Goal: Information Seeking & Learning: Learn about a topic

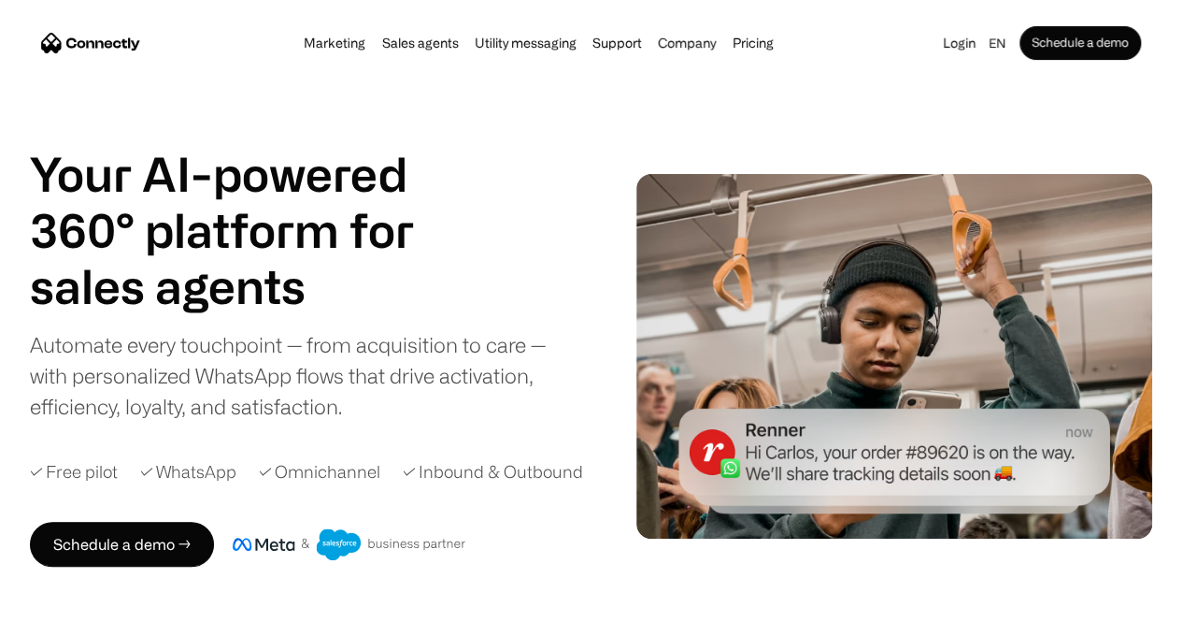
click at [228, 337] on div "Automate every touchpoint — from acquisition to care — with personalized WhatsA…" at bounding box center [307, 375] width 554 height 93
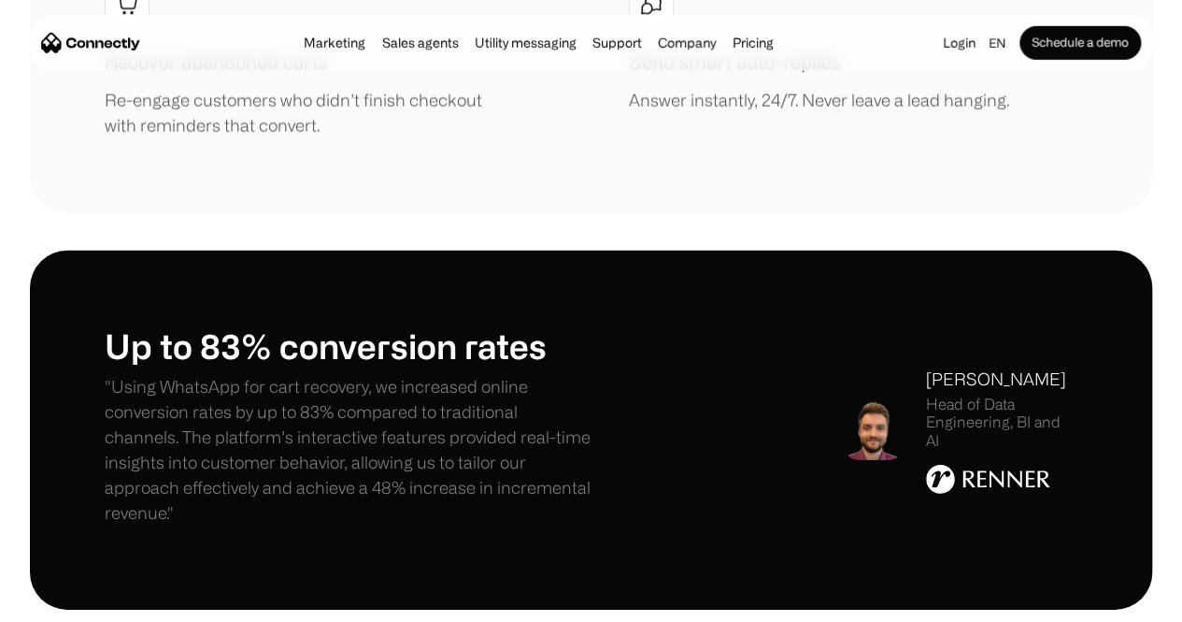
scroll to position [2613, 0]
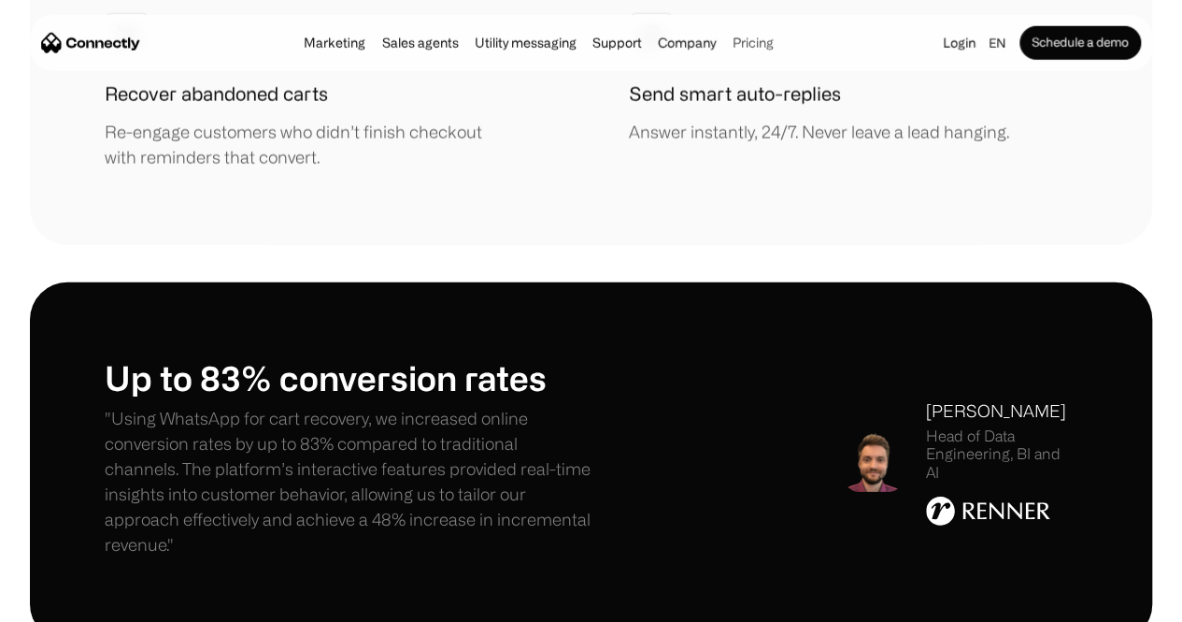
click at [766, 37] on link "Pricing" at bounding box center [753, 43] width 52 height 15
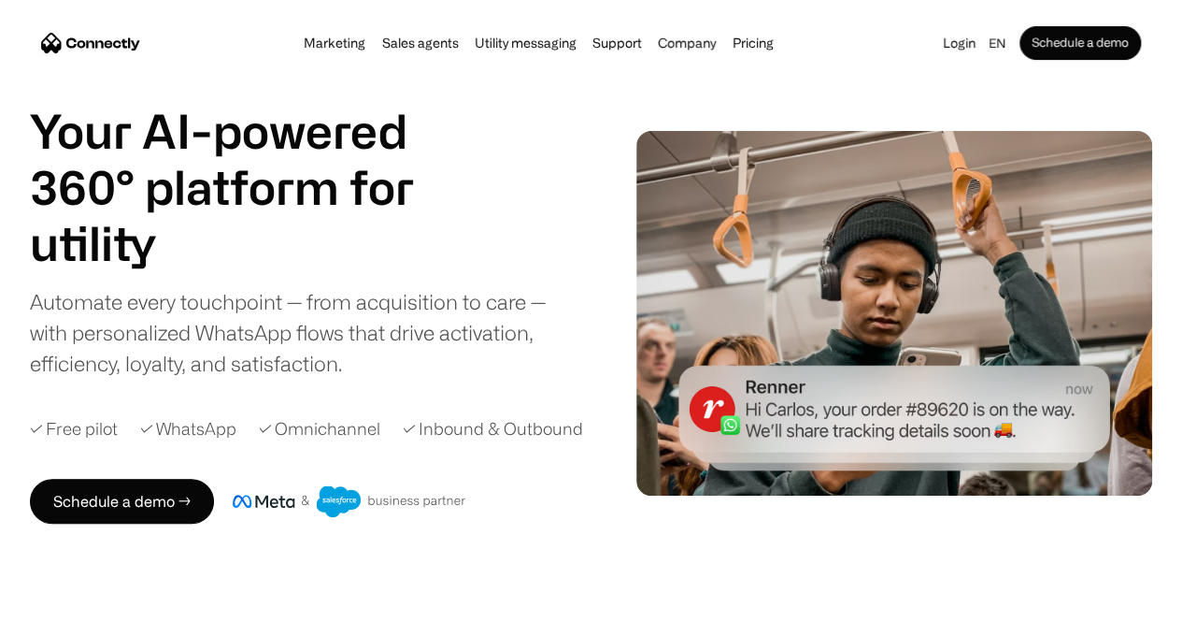
scroll to position [0, 0]
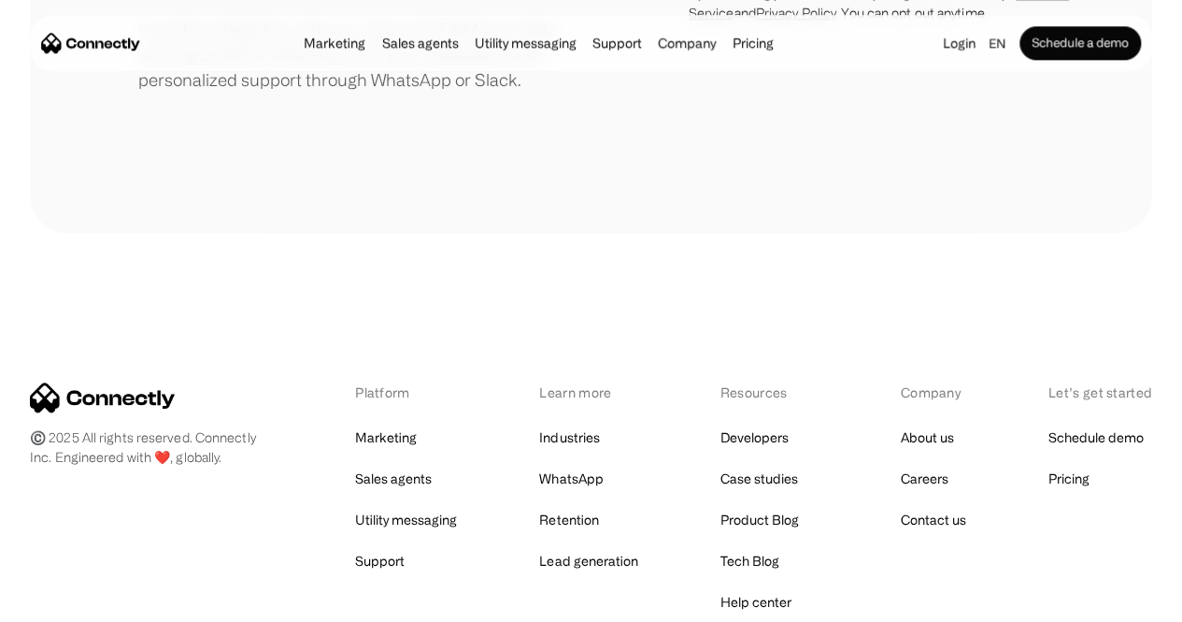
scroll to position [1168, 0]
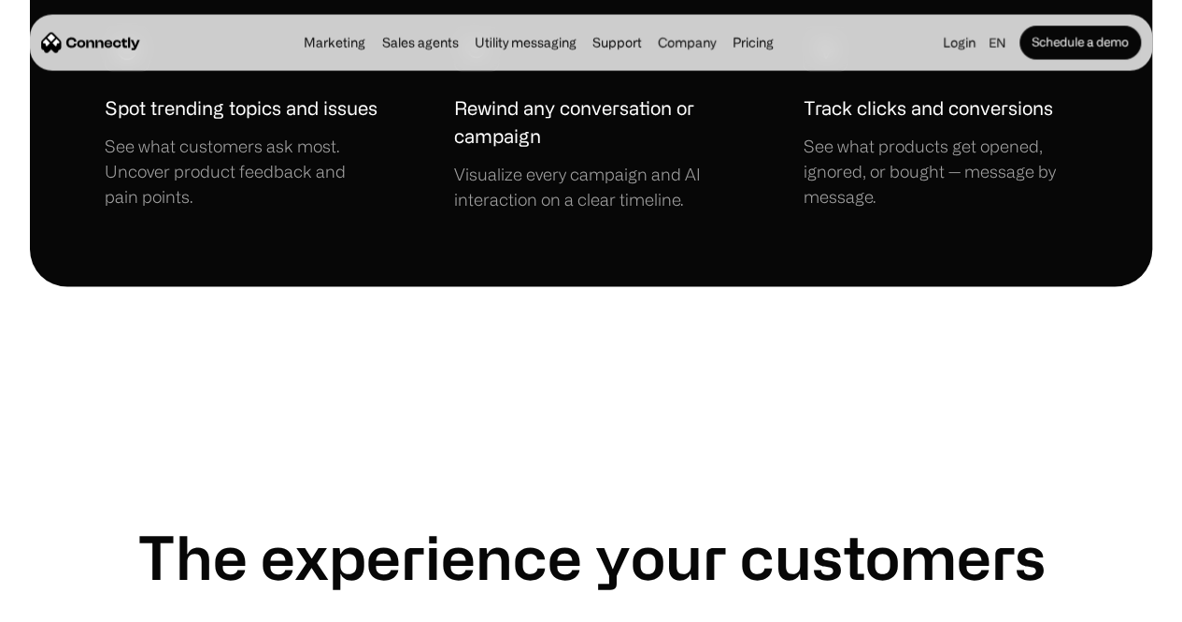
scroll to position [6047, 0]
